Goal: Task Accomplishment & Management: Manage account settings

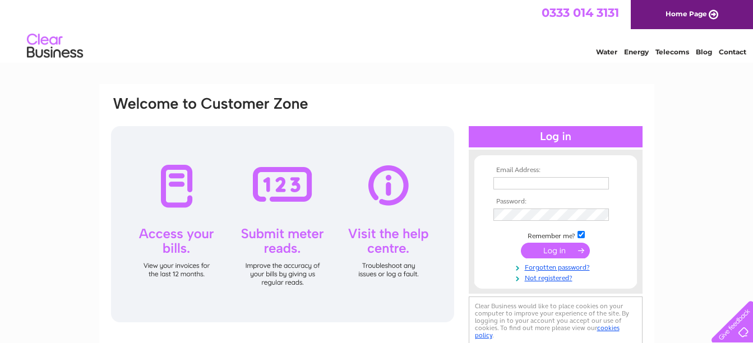
type input "littletreasures201@gmail.com"
click at [553, 246] on input "submit" at bounding box center [555, 251] width 69 height 16
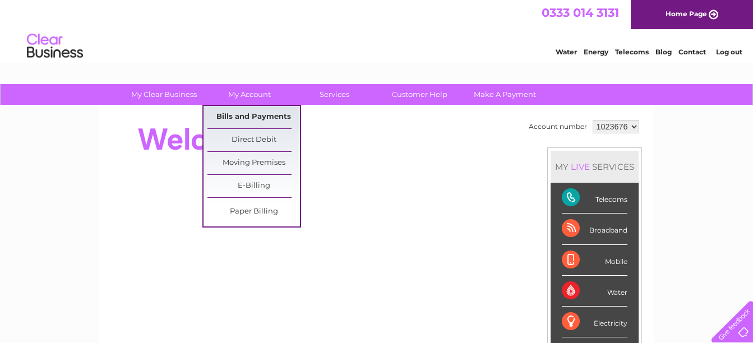
click at [246, 114] on link "Bills and Payments" at bounding box center [253, 117] width 92 height 22
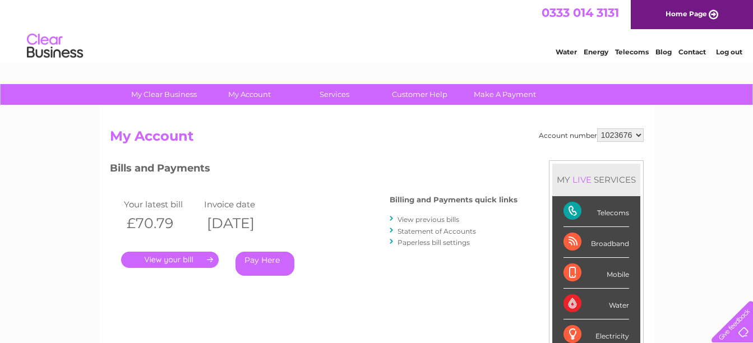
click at [172, 261] on link "." at bounding box center [170, 260] width 98 height 16
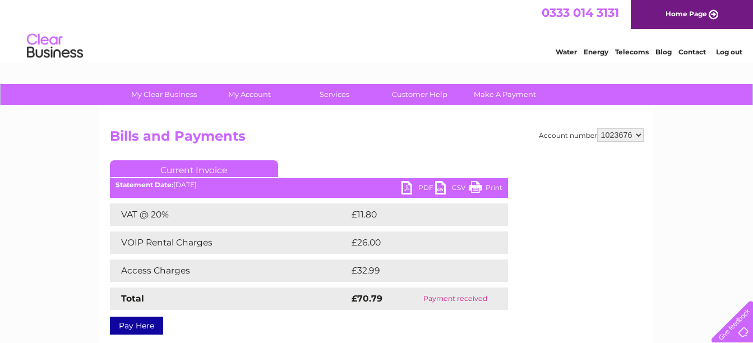
click at [420, 188] on link "PDF" at bounding box center [418, 189] width 34 height 16
